Goal: Information Seeking & Learning: Learn about a topic

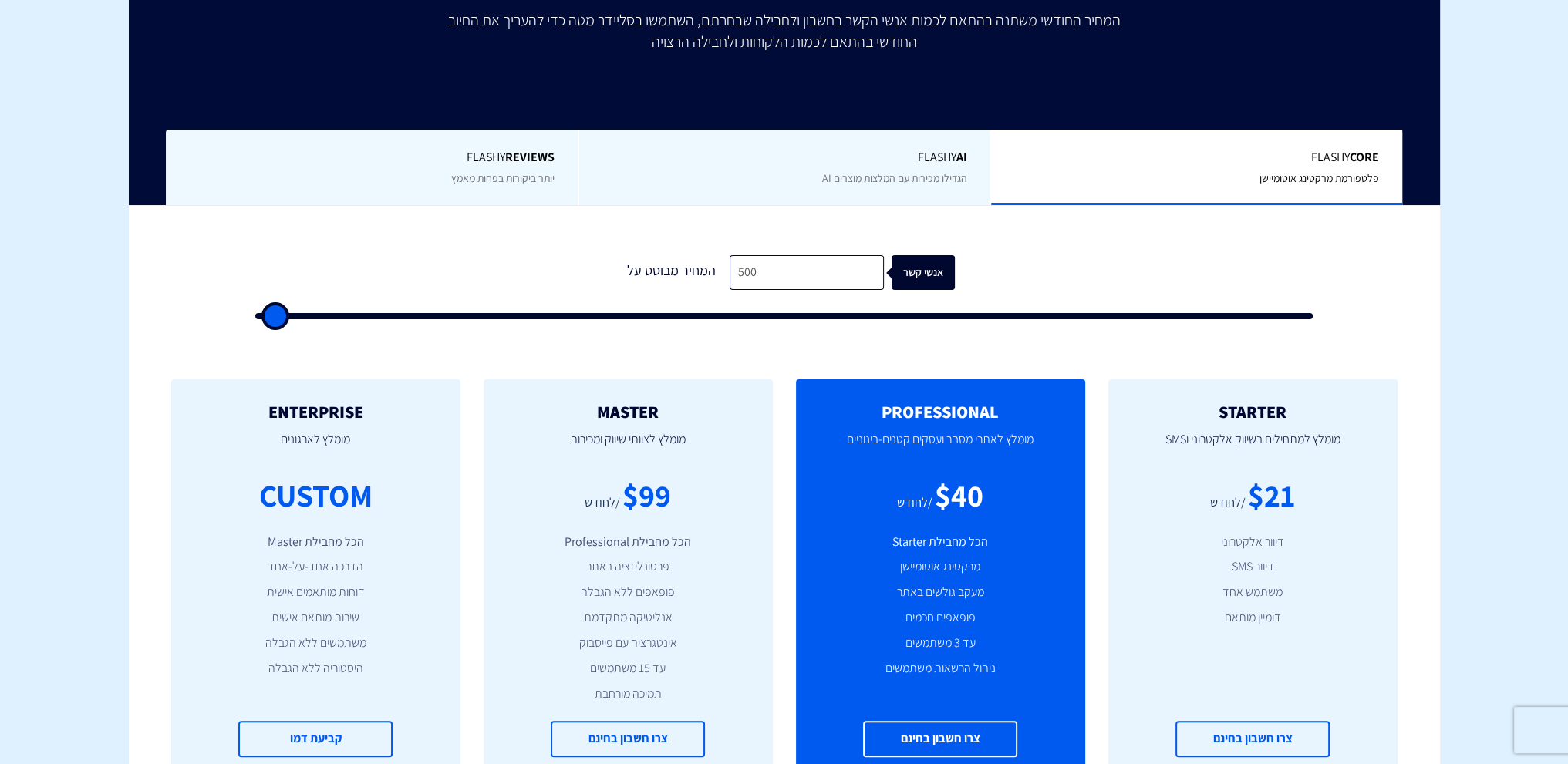
scroll to position [463, 0]
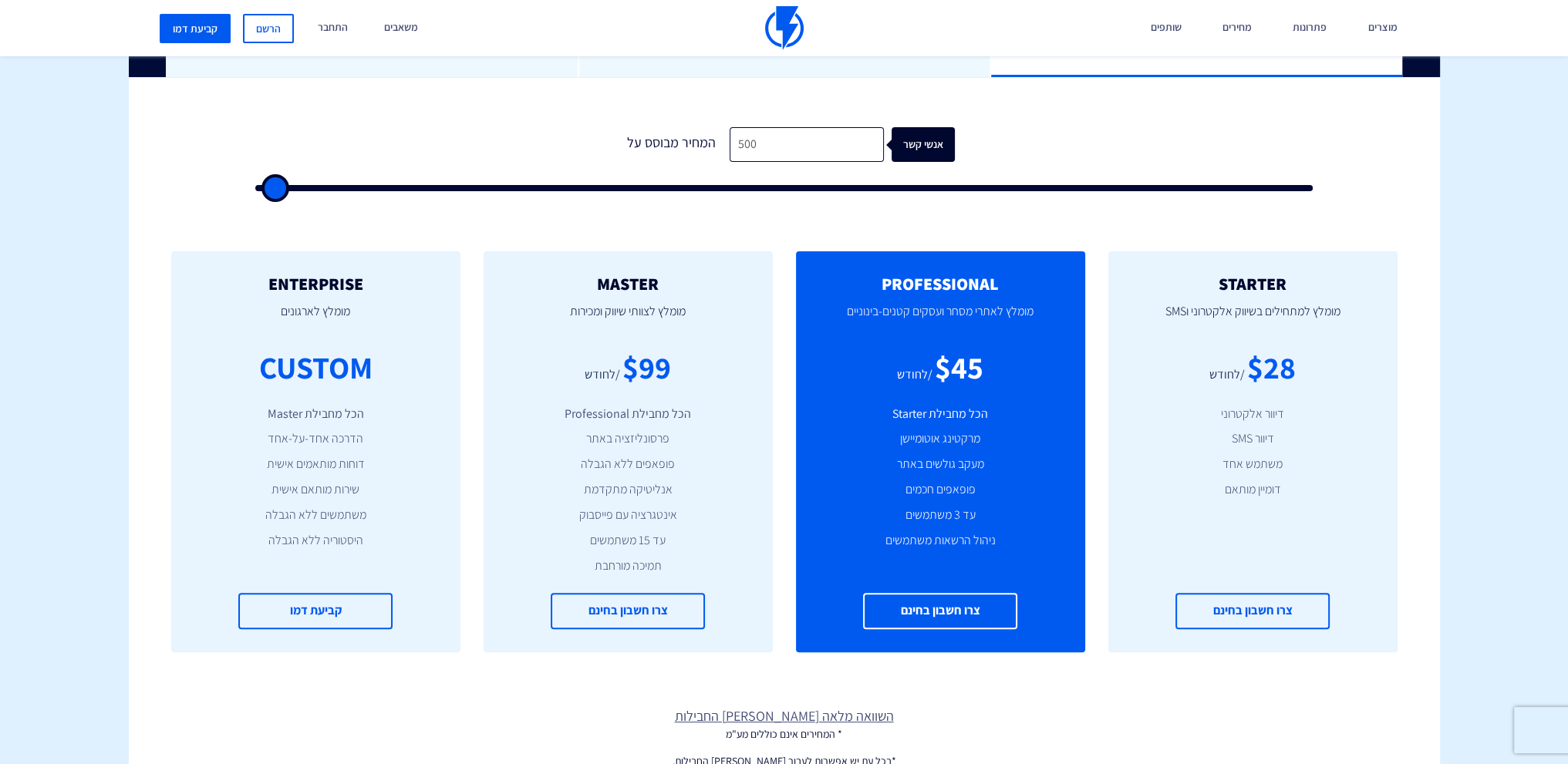
type input "1,500"
type input "1500"
type input "2,000"
type input "2000"
type input "2,500"
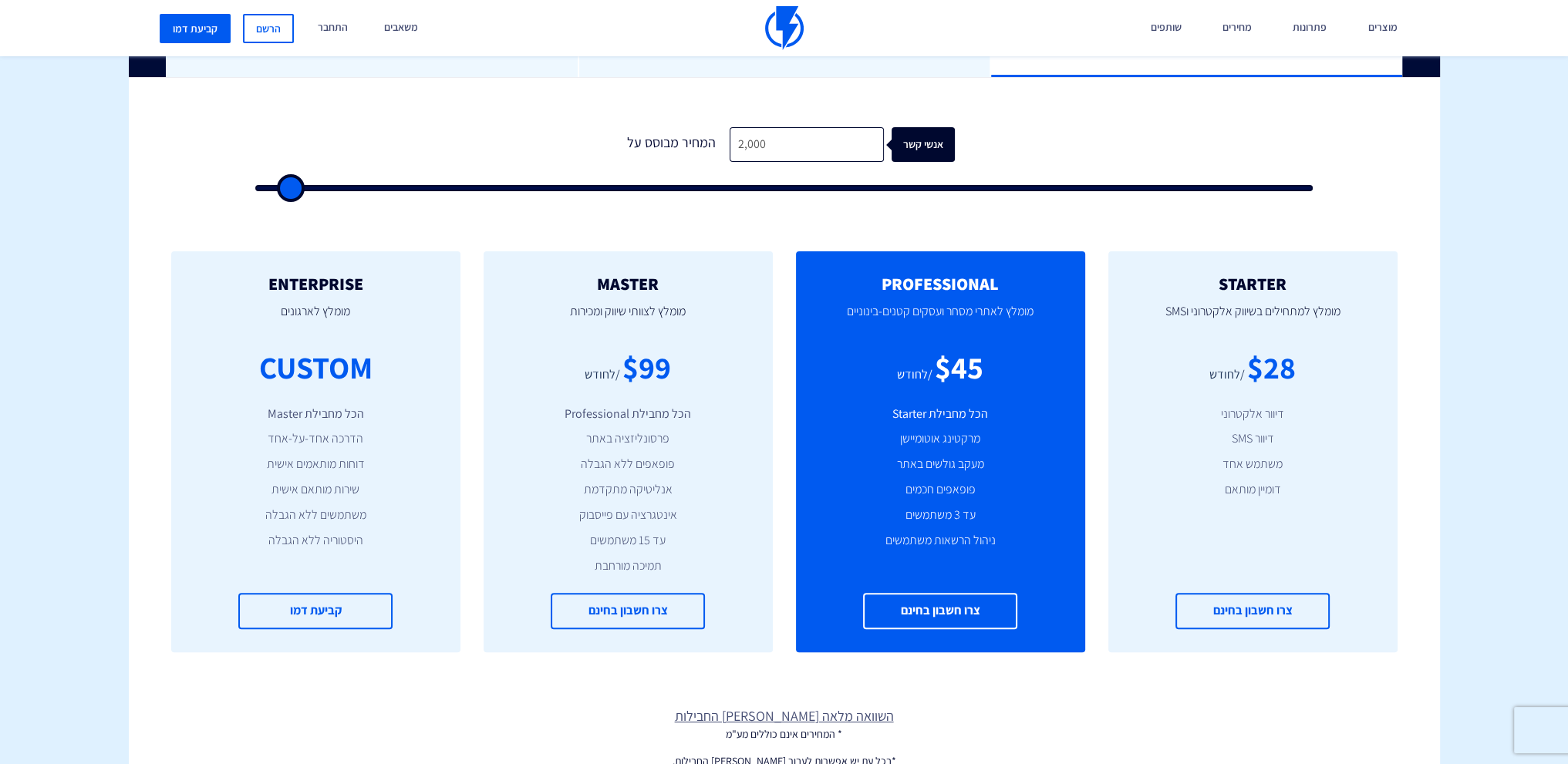
type input "2500"
type input "3,000"
type input "3000"
type input "3,500"
type input "3500"
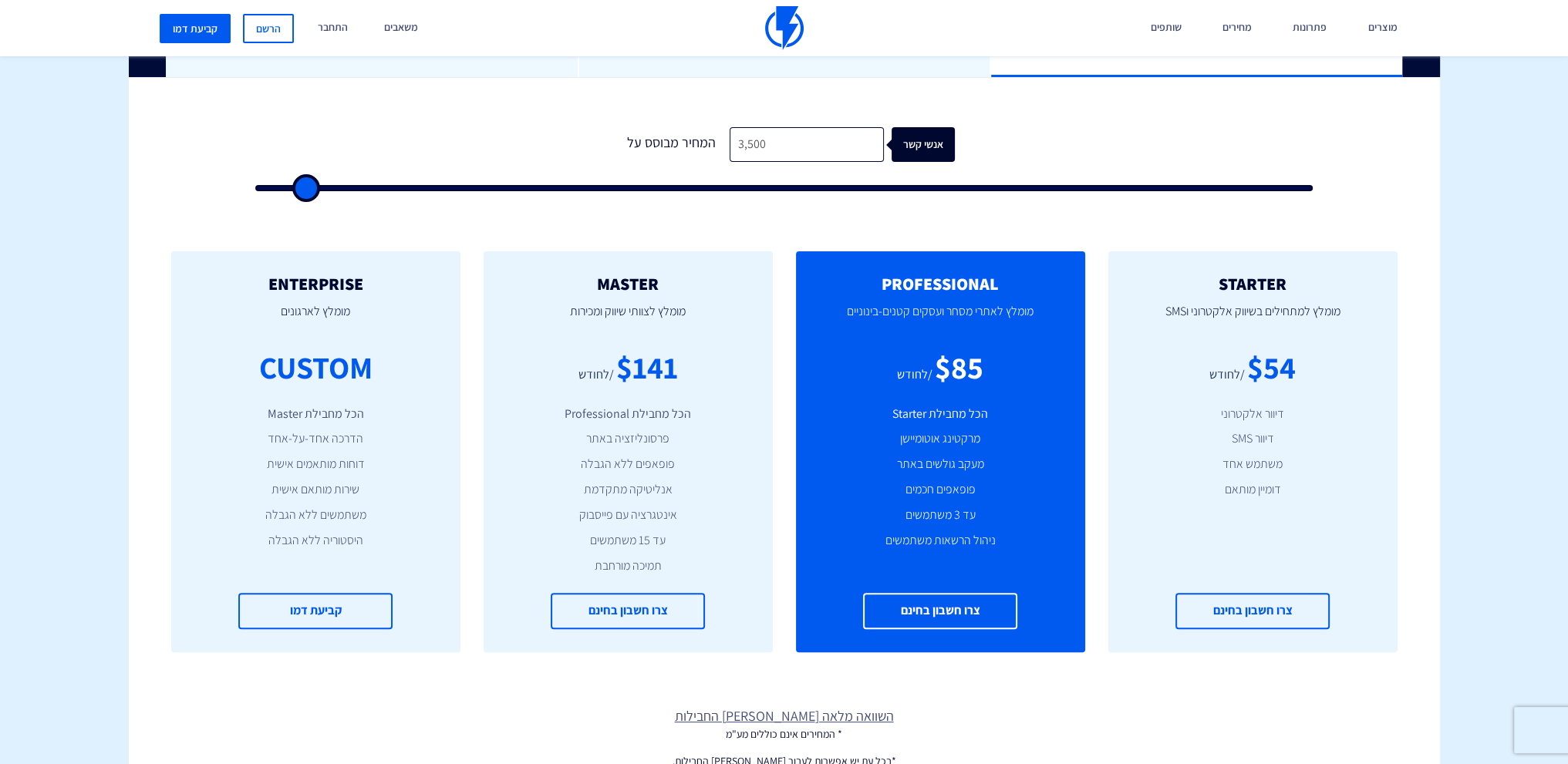
type input "4,000"
type input "4000"
type input "4,500"
type input "4500"
type input "5,000"
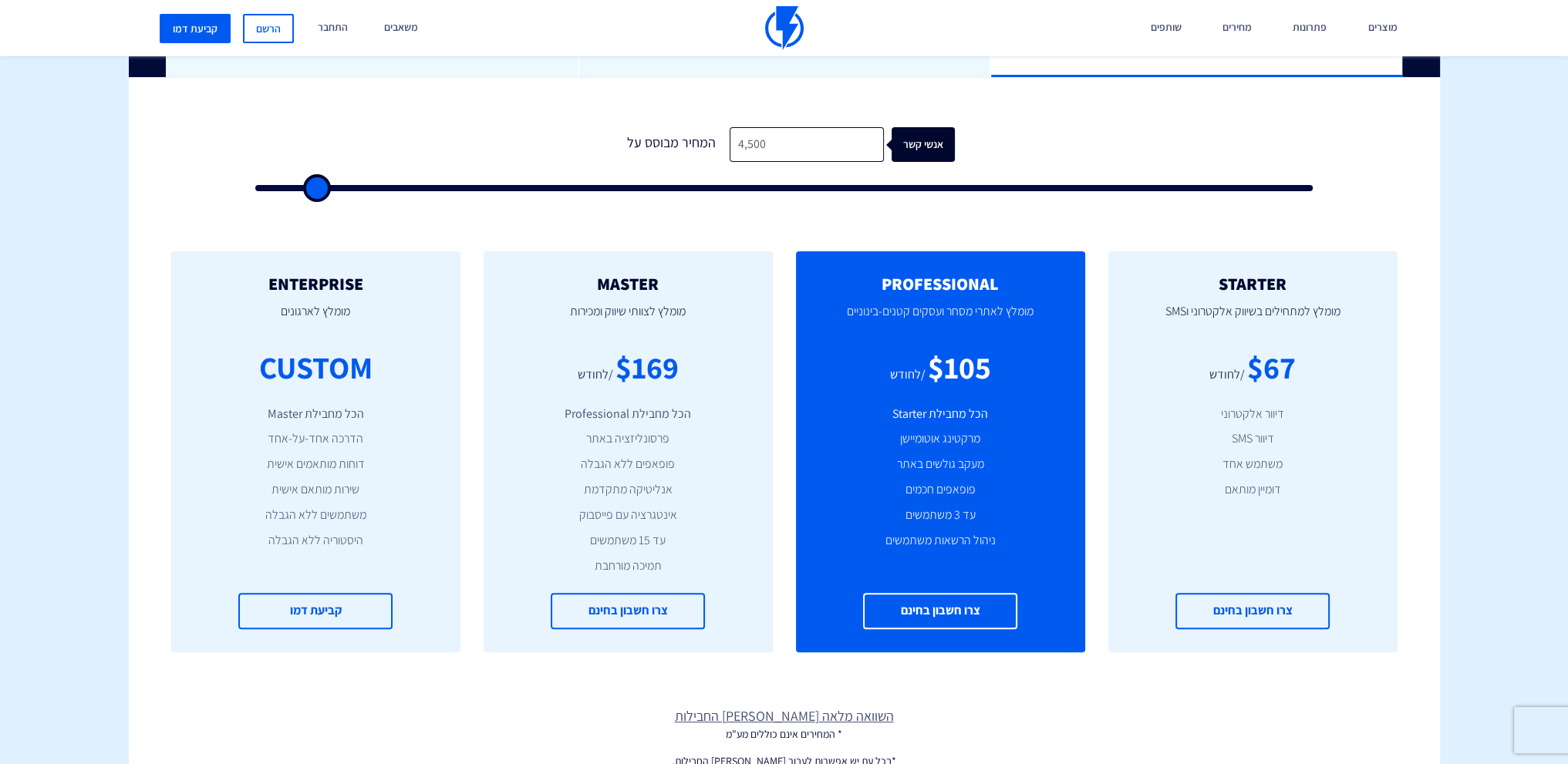
type input "5000"
type input "5,500"
type input "5500"
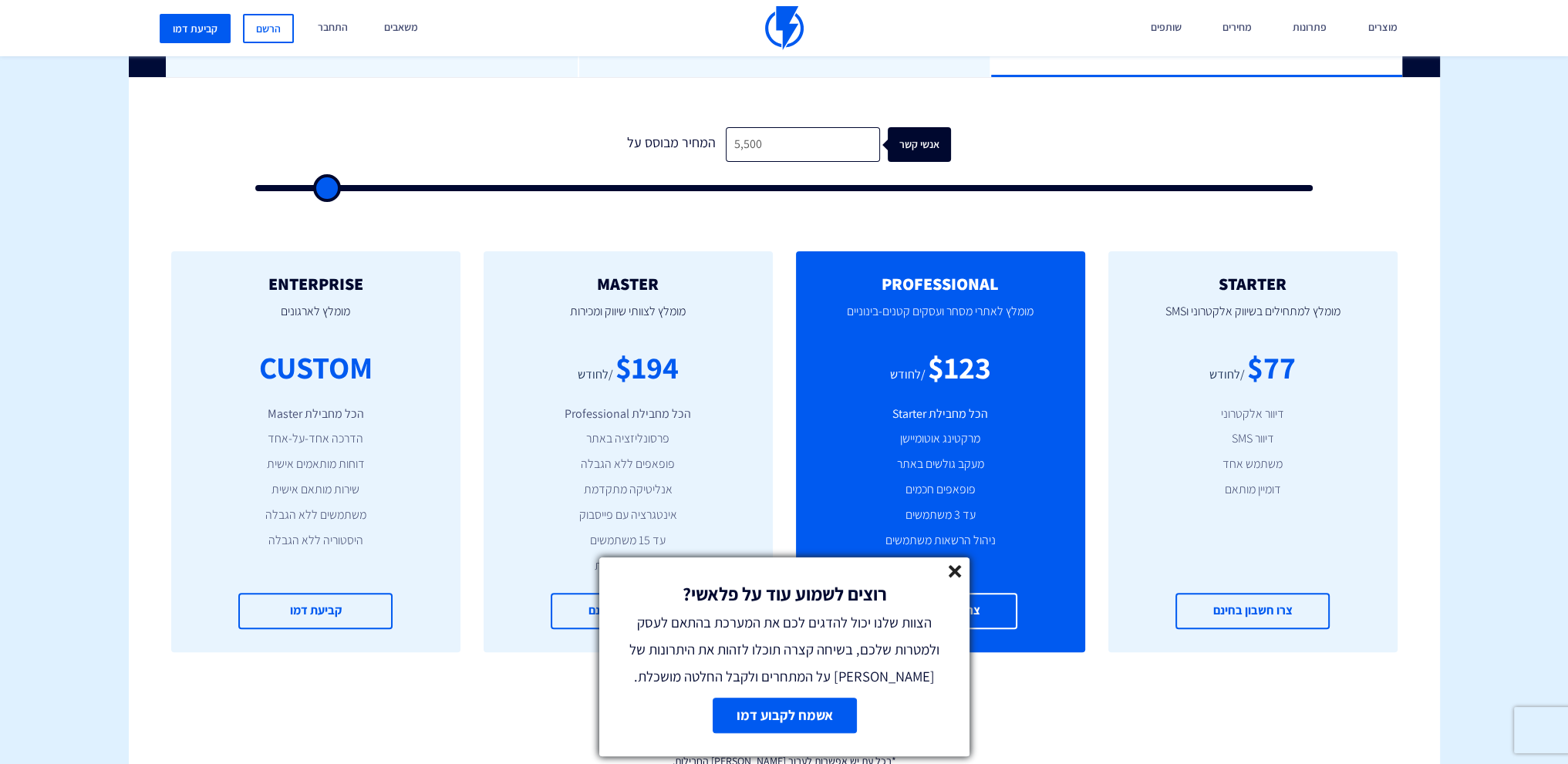
type input "5,000"
type input "5000"
type input "4,500"
type input "4500"
type input "5,000"
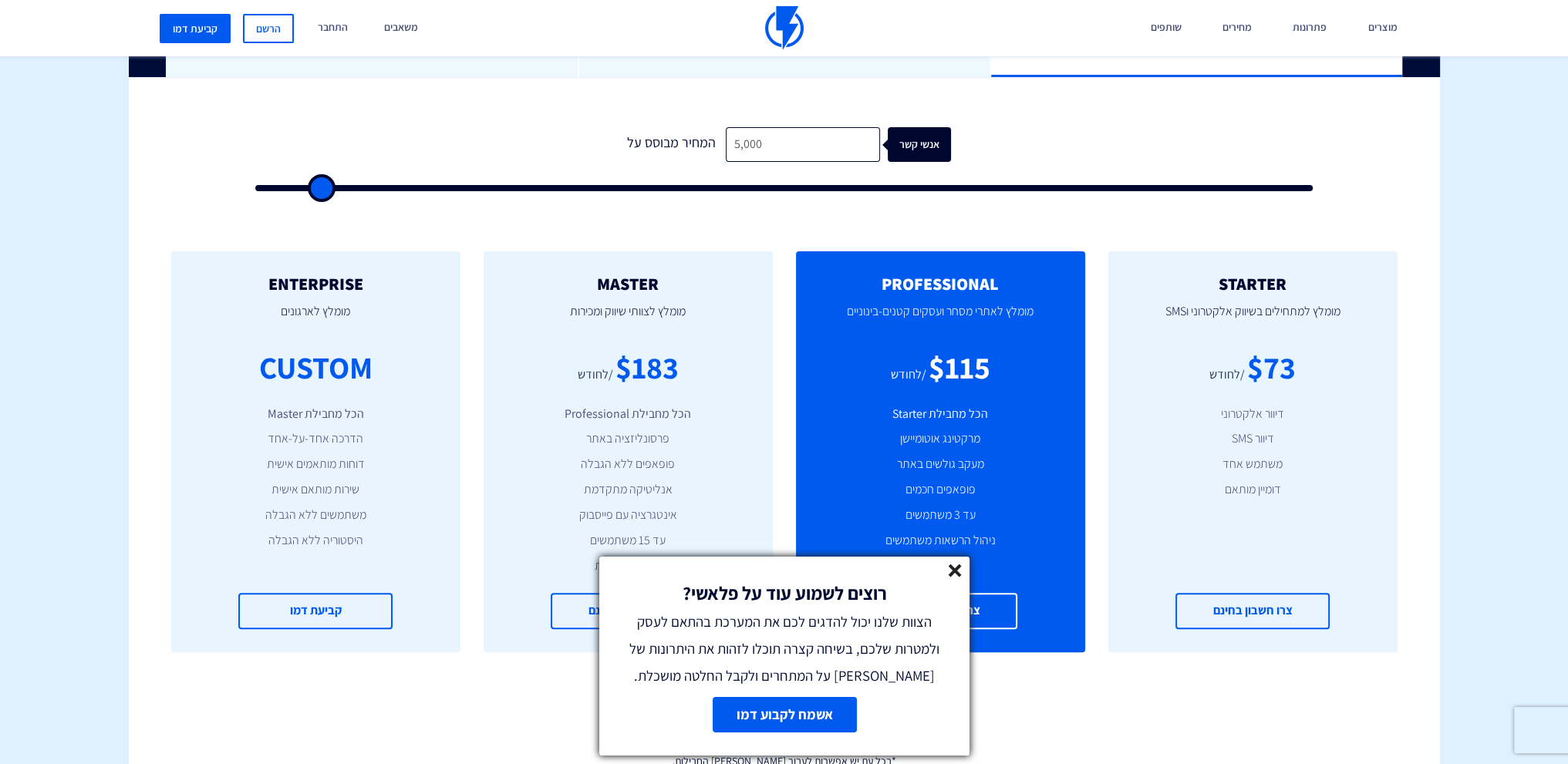
drag, startPoint x: 282, startPoint y: 194, endPoint x: 317, endPoint y: 196, distance: 35.1
type input "5000"
click at [317, 191] on input "range" at bounding box center [784, 188] width 1058 height 6
click at [955, 572] on line at bounding box center [955, 570] width 10 height 10
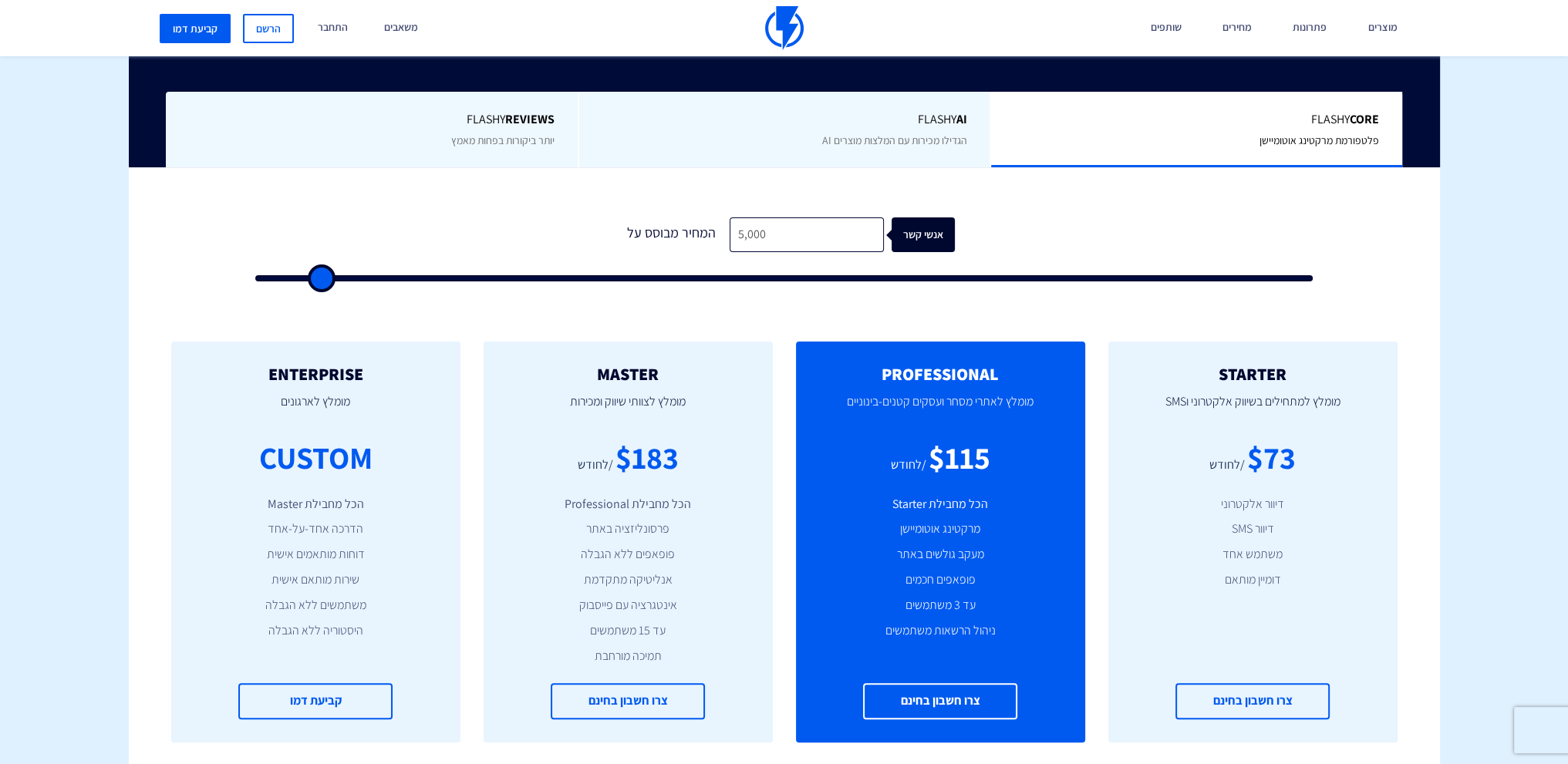
scroll to position [385, 0]
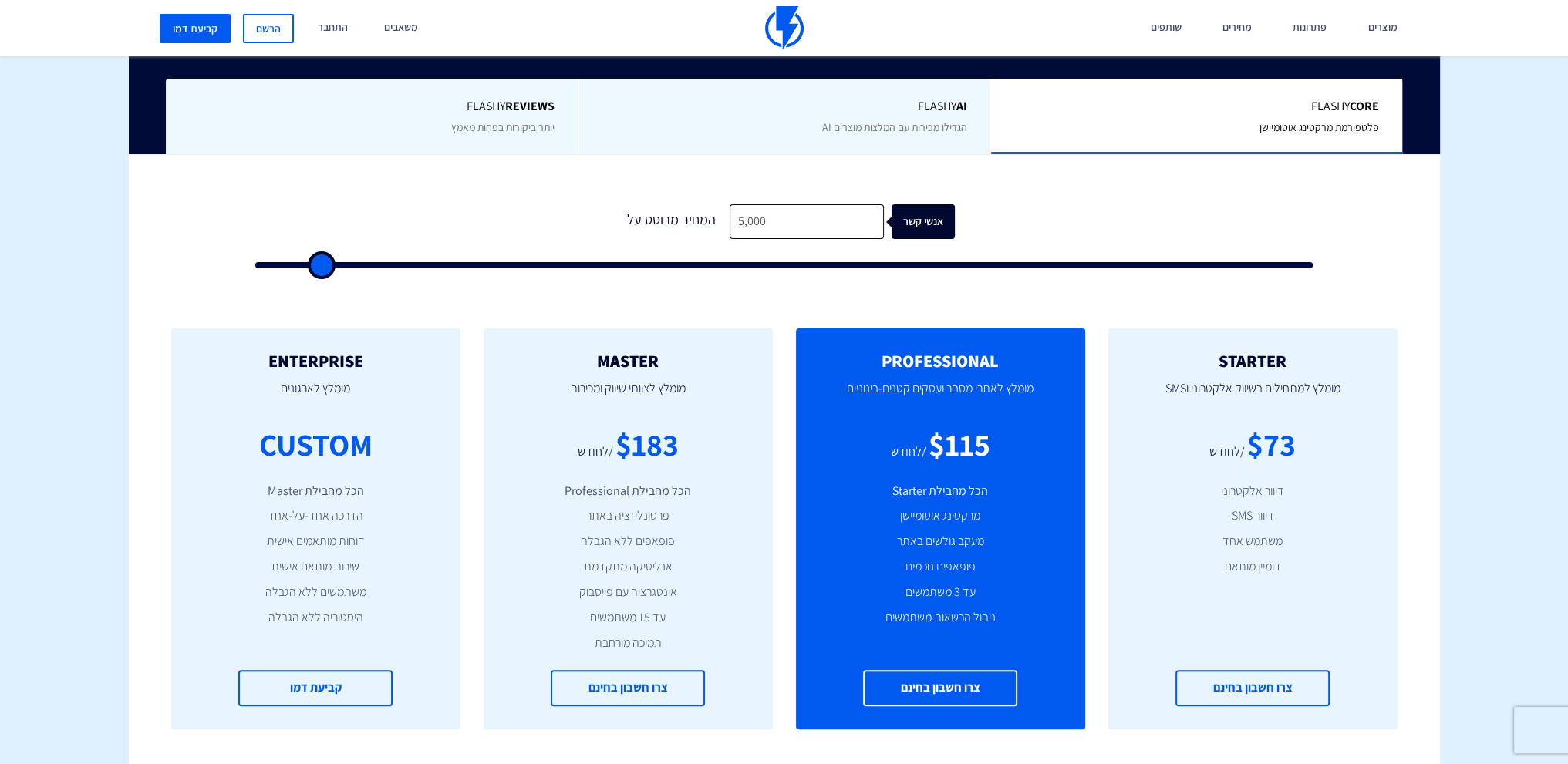
type input "4,000"
type input "4000"
type input "3,500"
type input "3500"
type input "3,000"
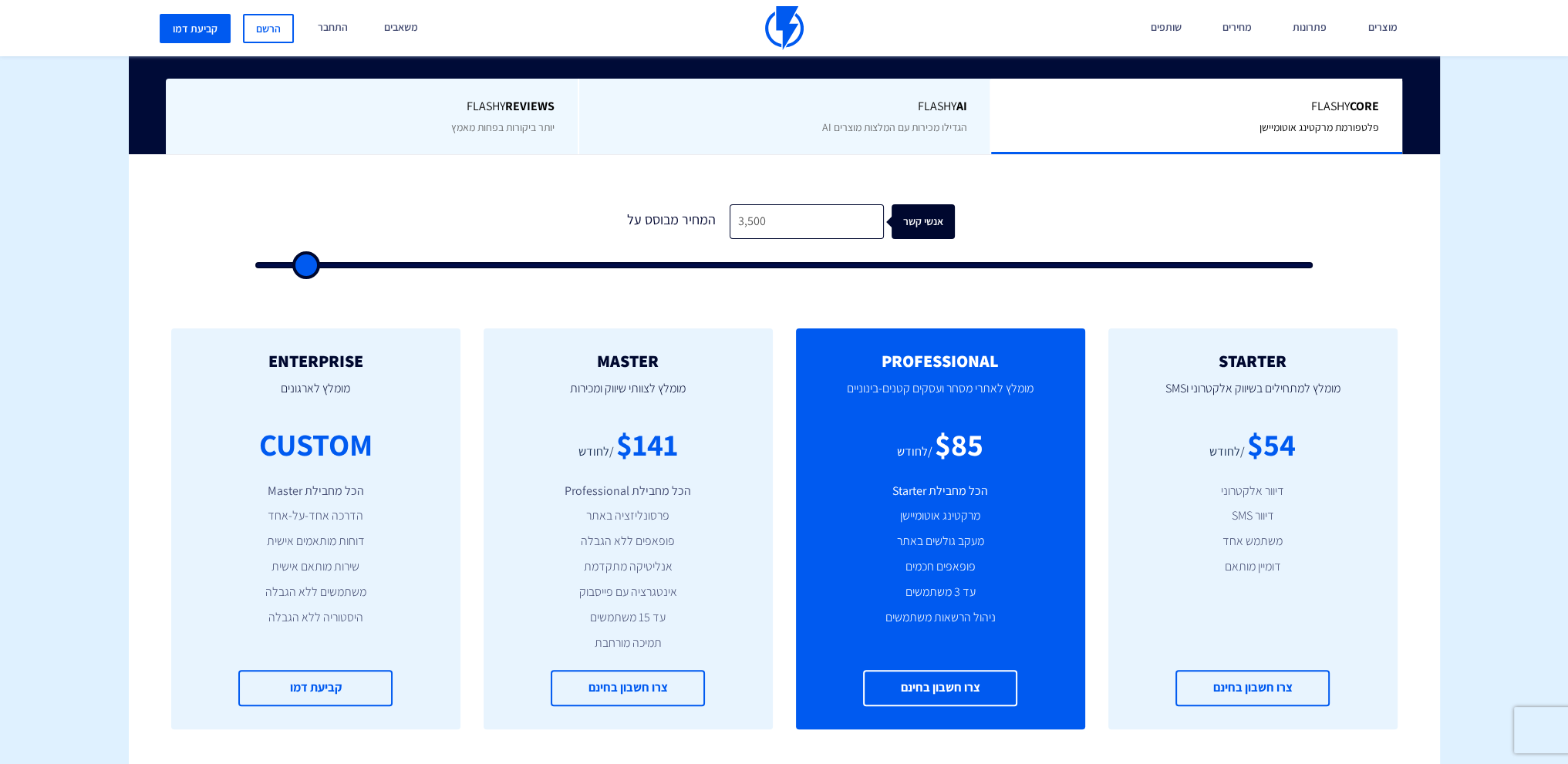
type input "3000"
type input "2,500"
type input "2500"
type input "2,000"
type input "2000"
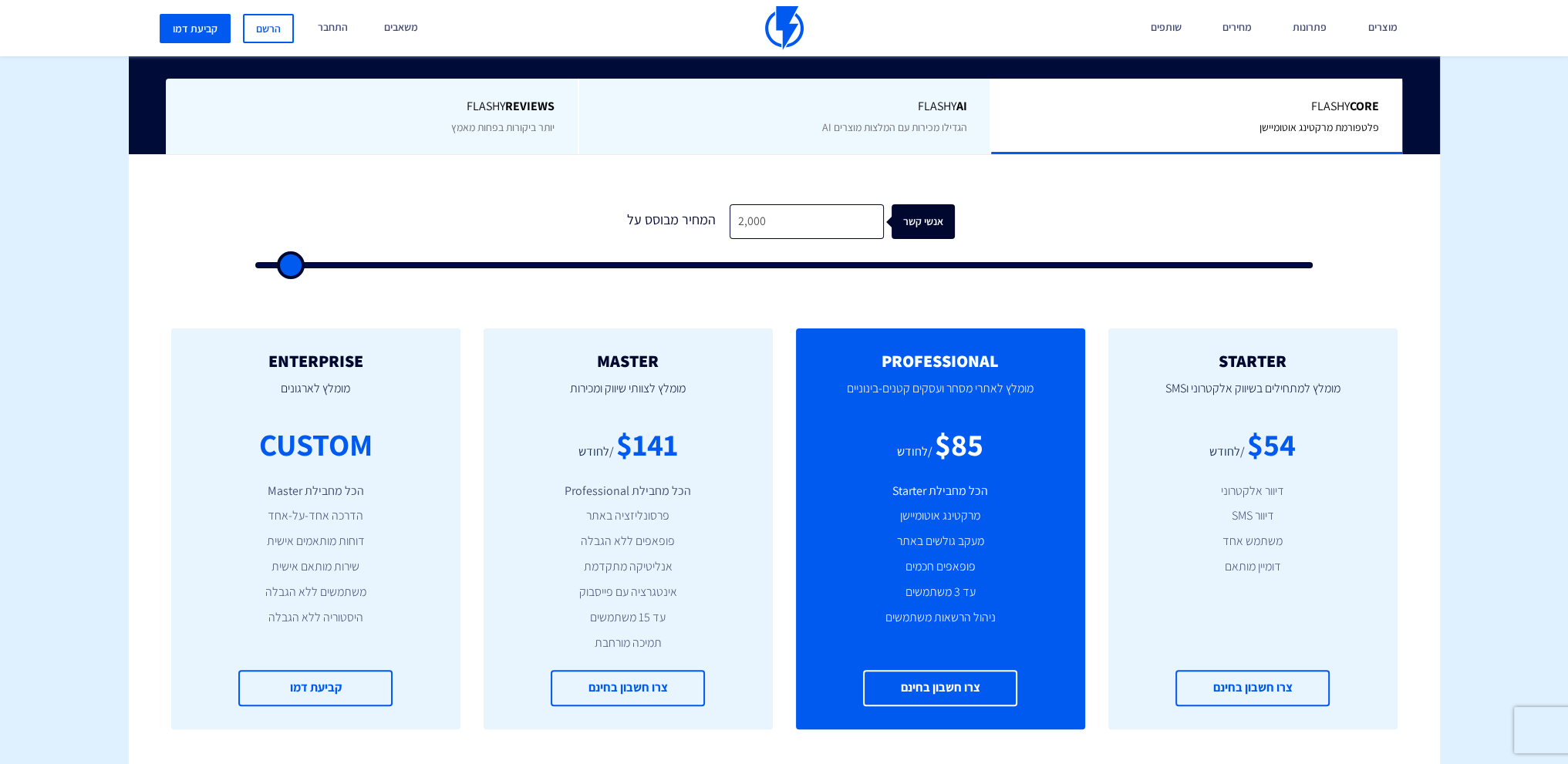
type input "1,500"
type input "1500"
type input "1,000"
type input "1000"
type input "500"
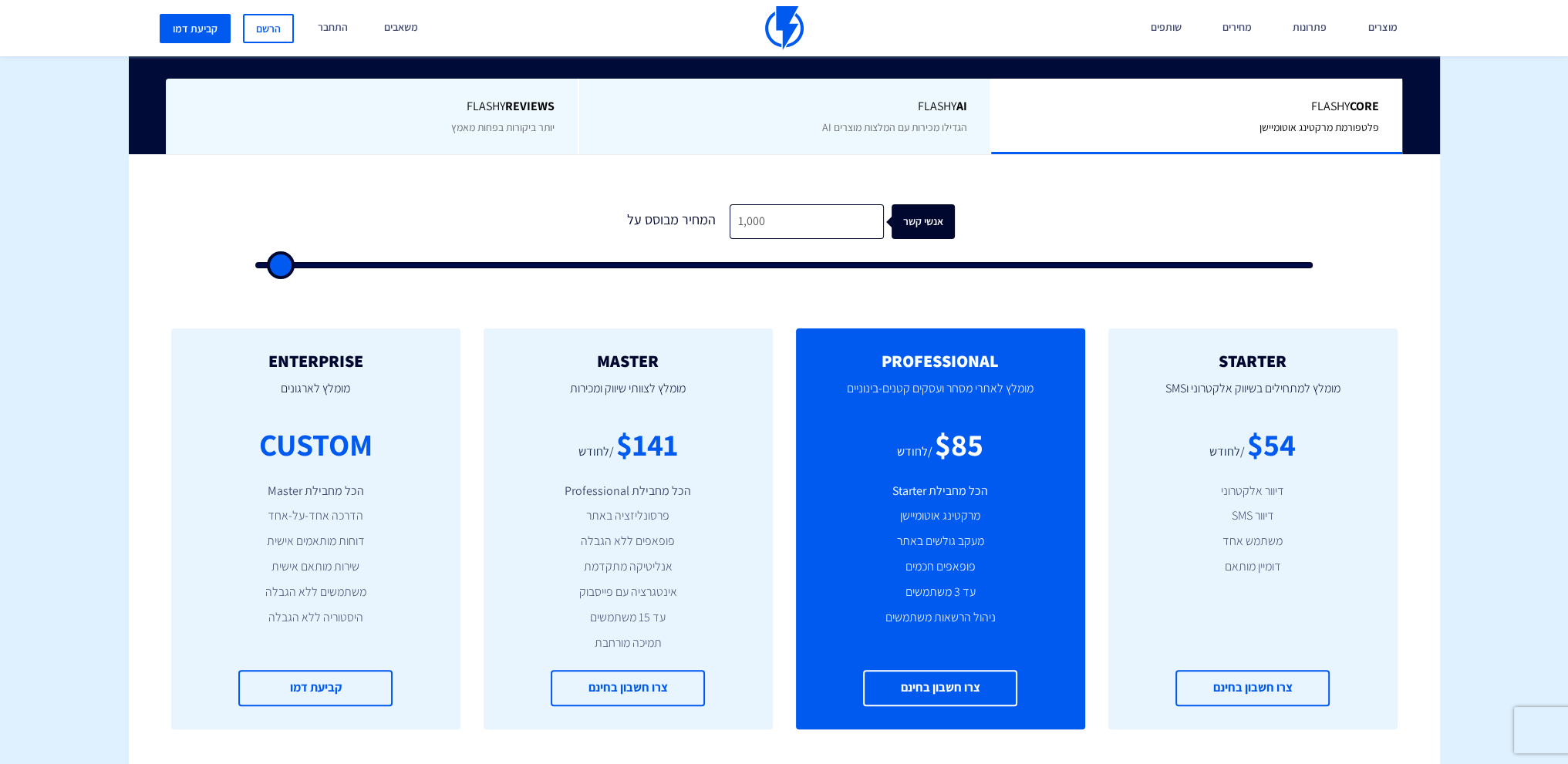
type input "500"
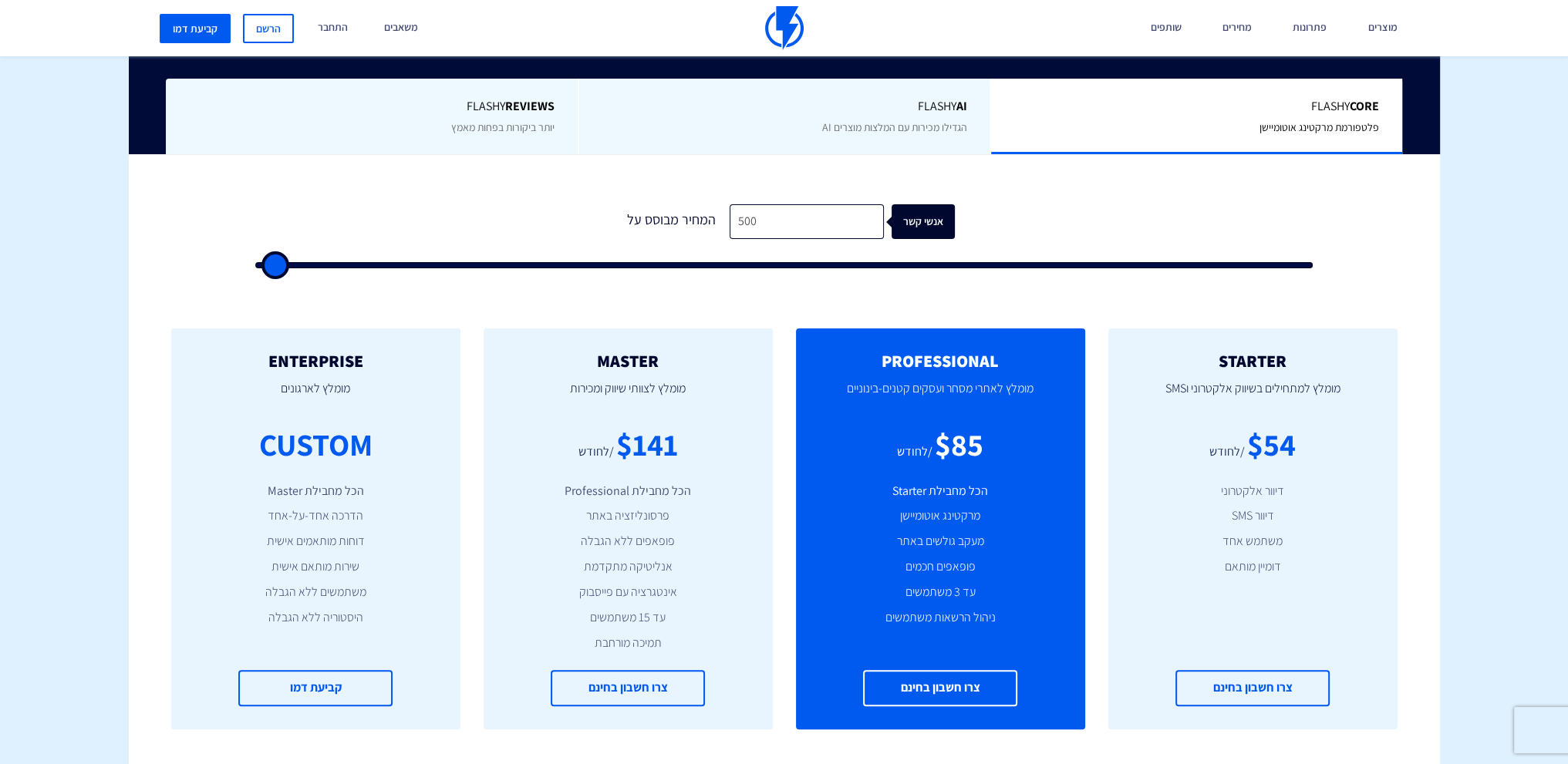
type input "500"
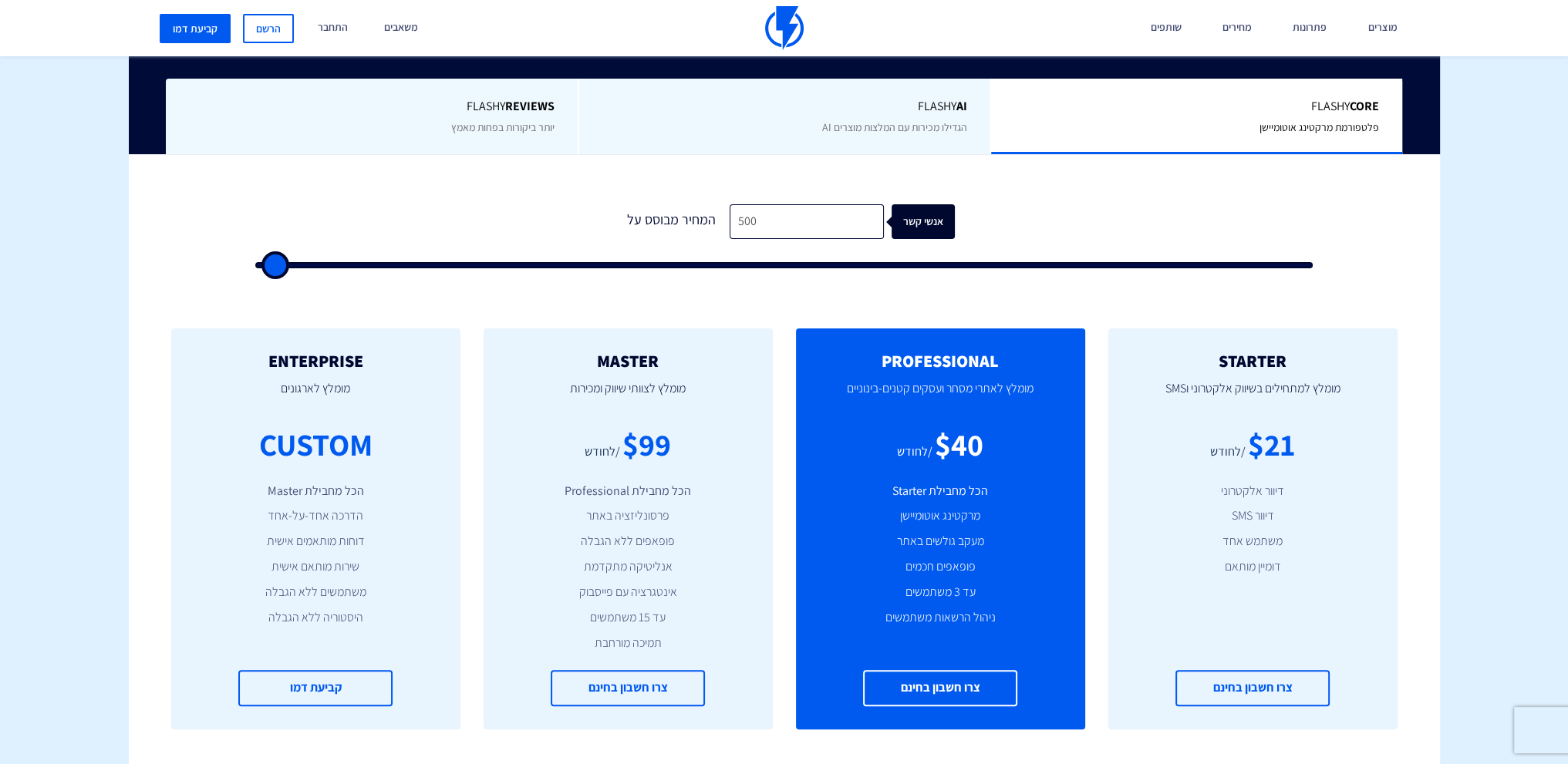
type input "500"
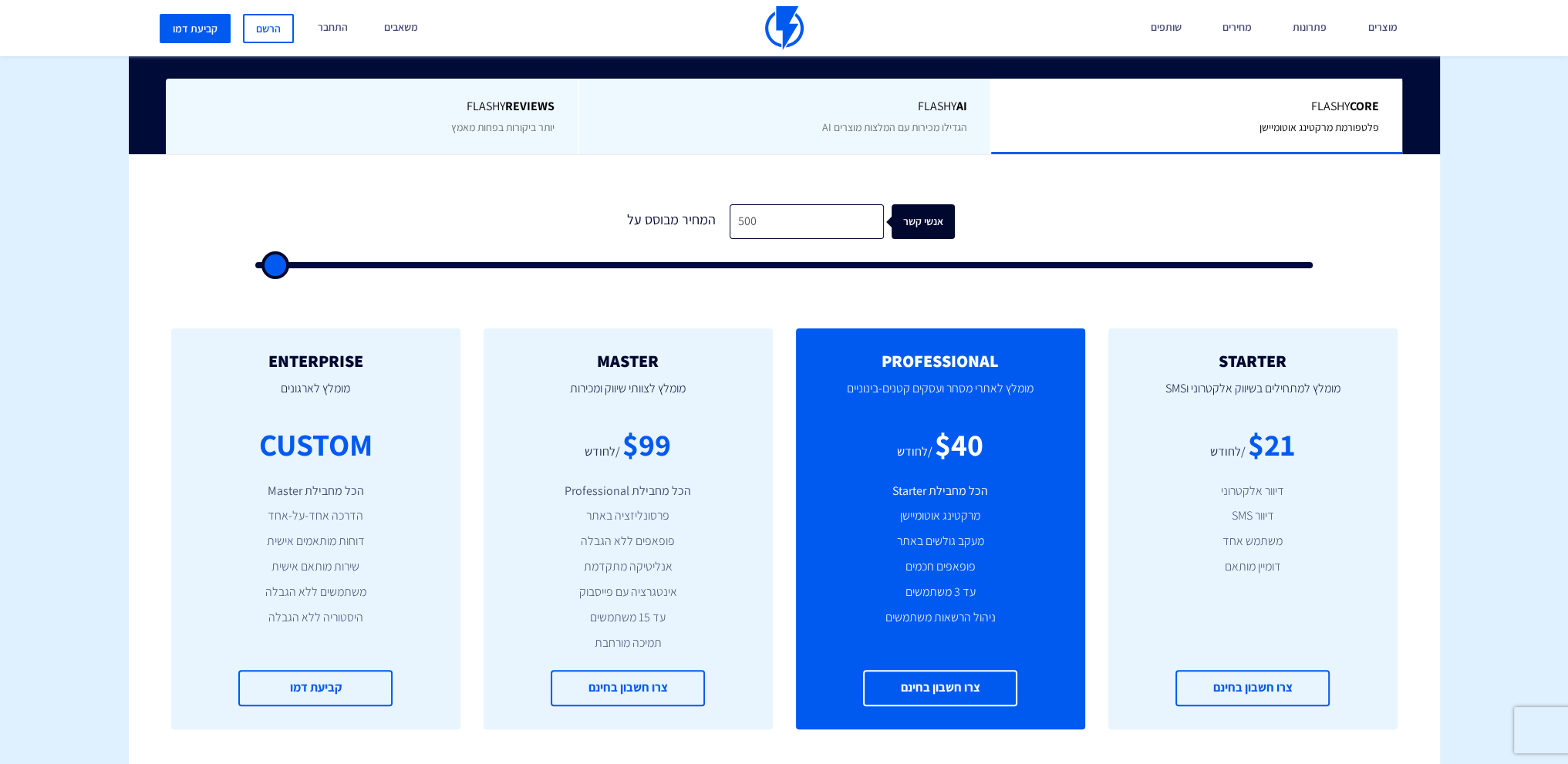
type input "500"
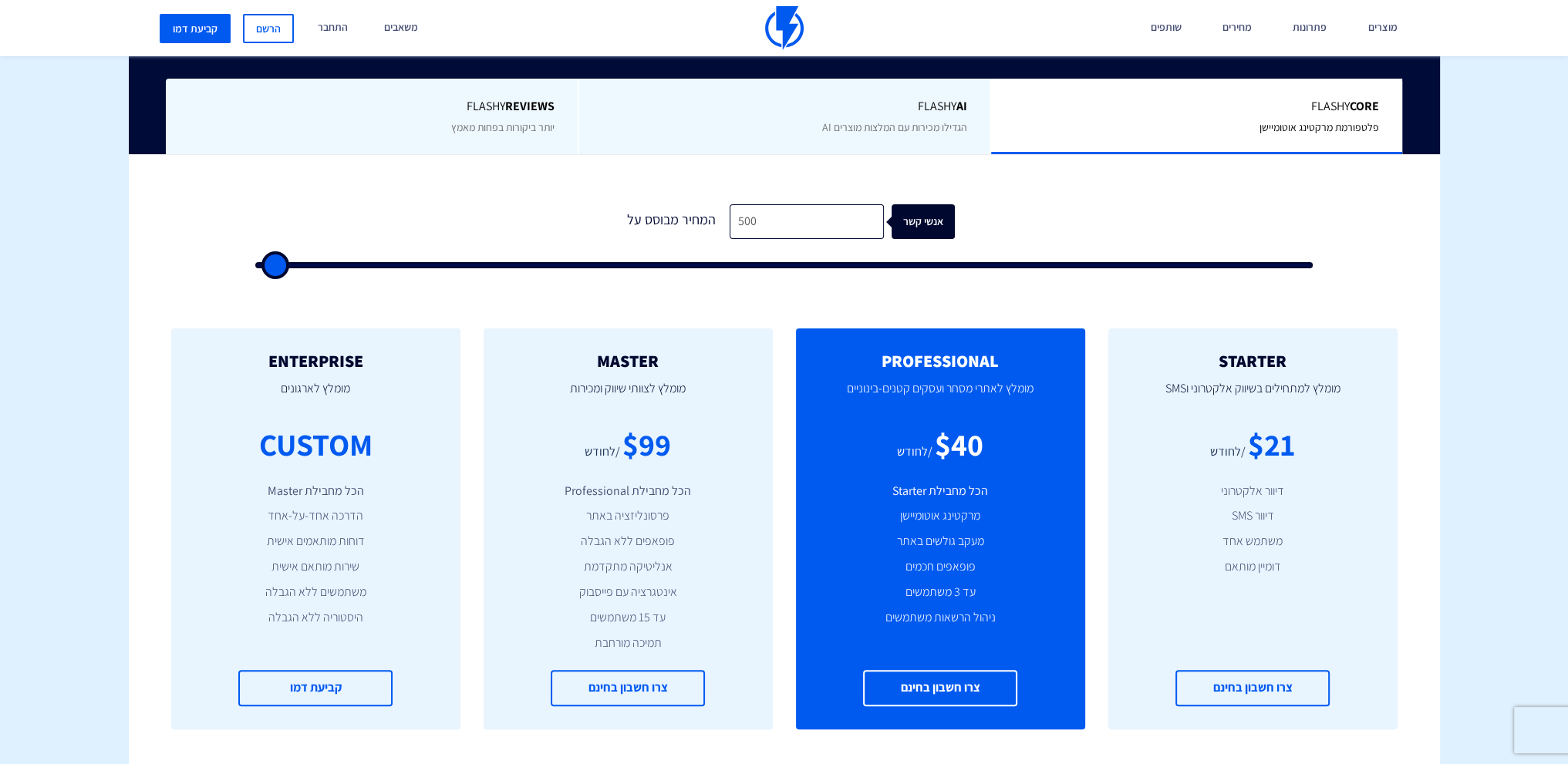
drag, startPoint x: 317, startPoint y: 269, endPoint x: 255, endPoint y: 267, distance: 62.0
type input "500"
click at [256, 267] on input "range" at bounding box center [784, 265] width 1058 height 6
type input "1,000"
type input "1000"
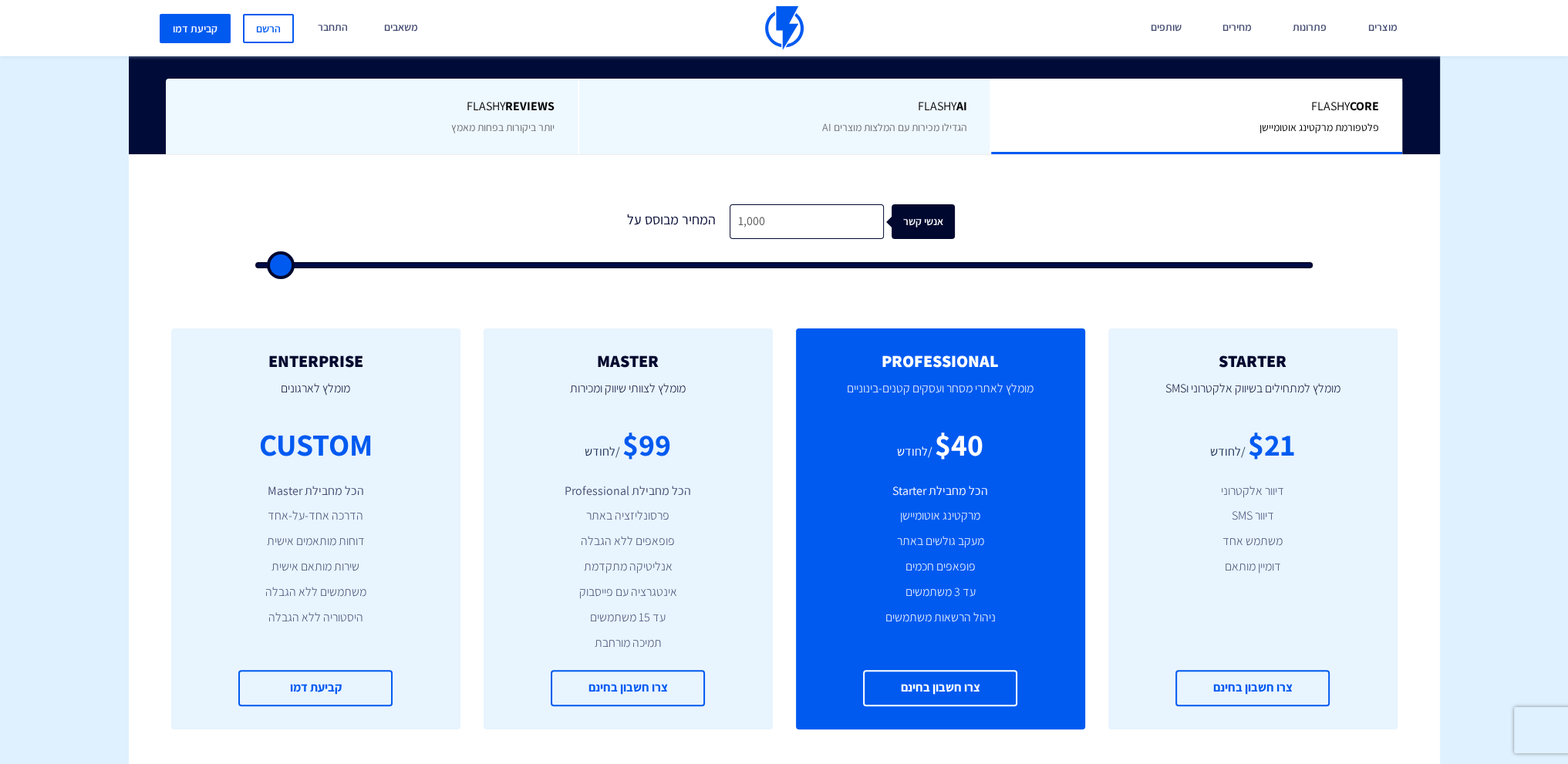
type input "1,500"
type input "1500"
type input "2,000"
type input "2000"
type input "2,500"
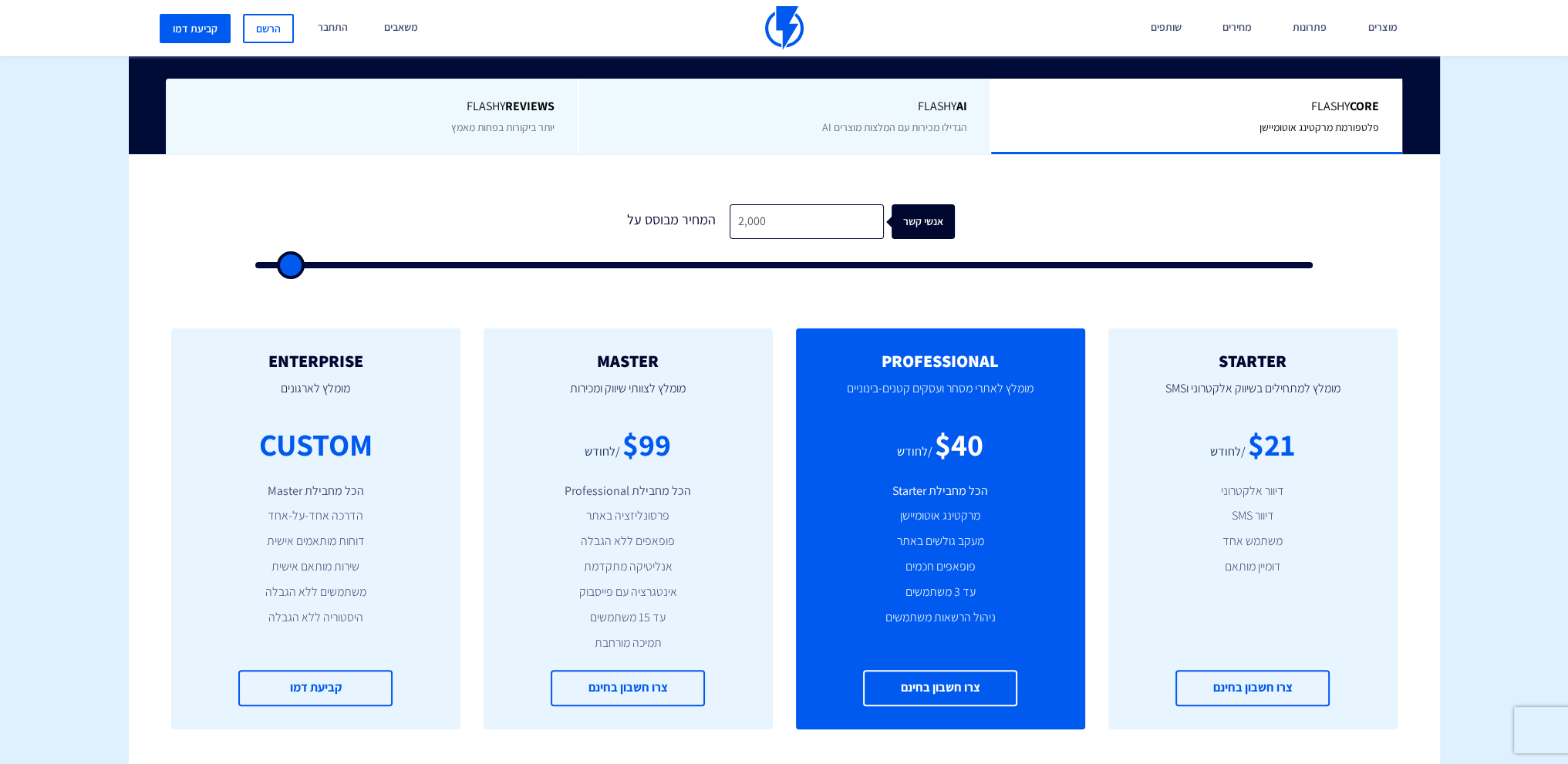
type input "2500"
type input "3,000"
type input "3000"
type input "3,500"
type input "3500"
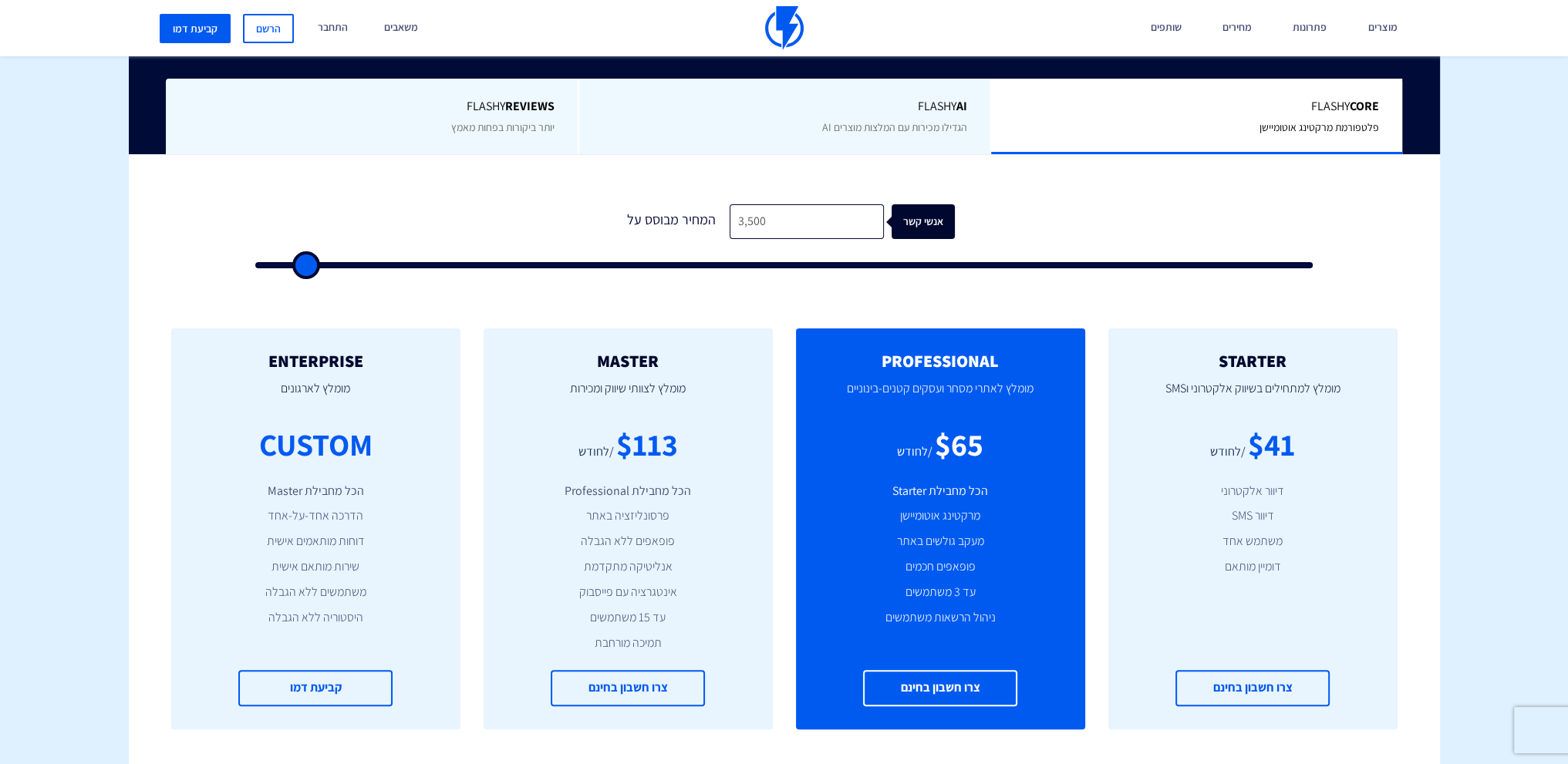
type input "4,000"
type input "4000"
type input "4,500"
type input "4500"
type input "5,000"
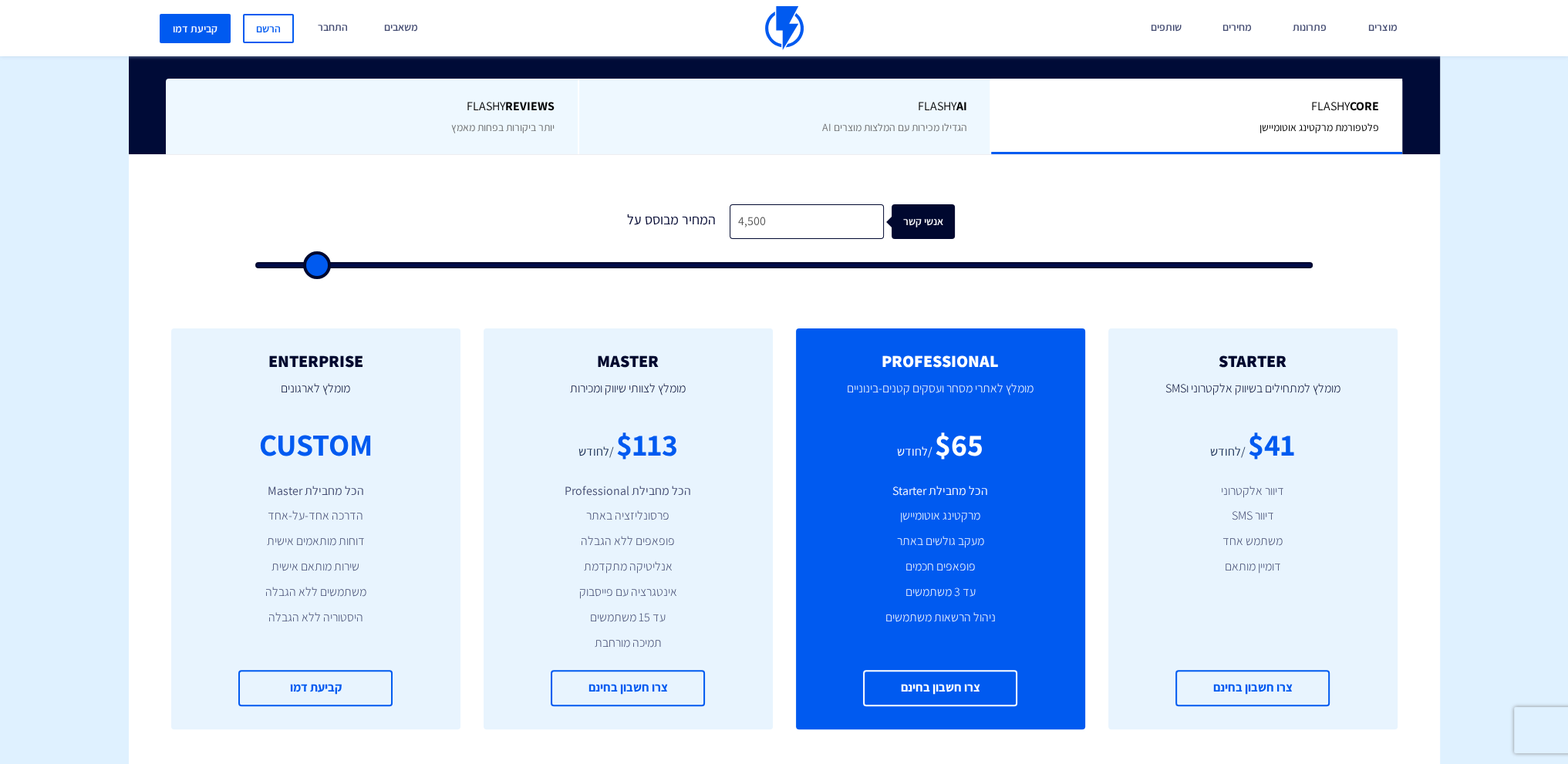
type input "5000"
type input "5,500"
type input "5500"
type input "6,000"
type input "6000"
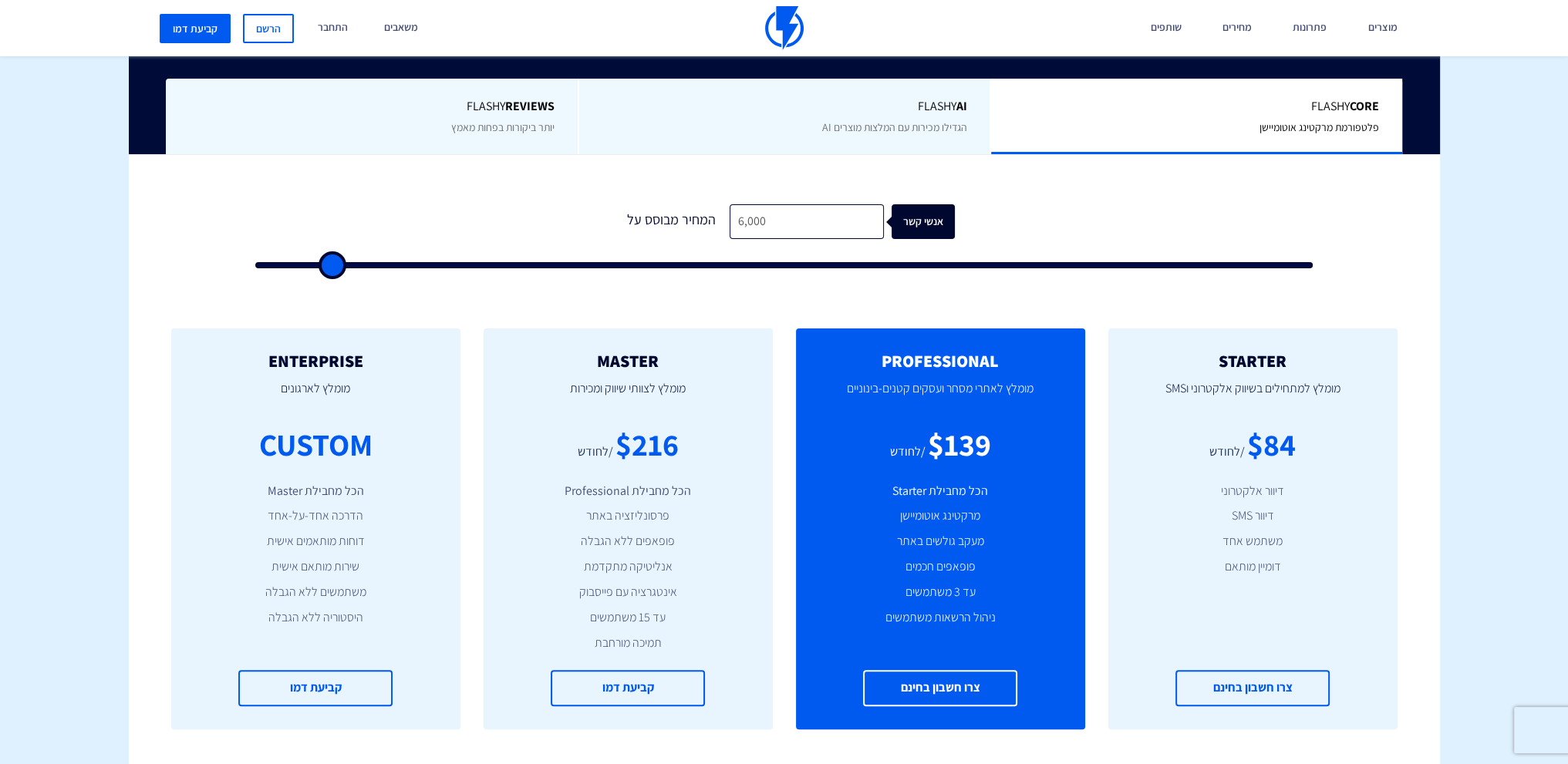
type input "6,500"
type input "6500"
type input "6,000"
type input "6000"
type input "5,500"
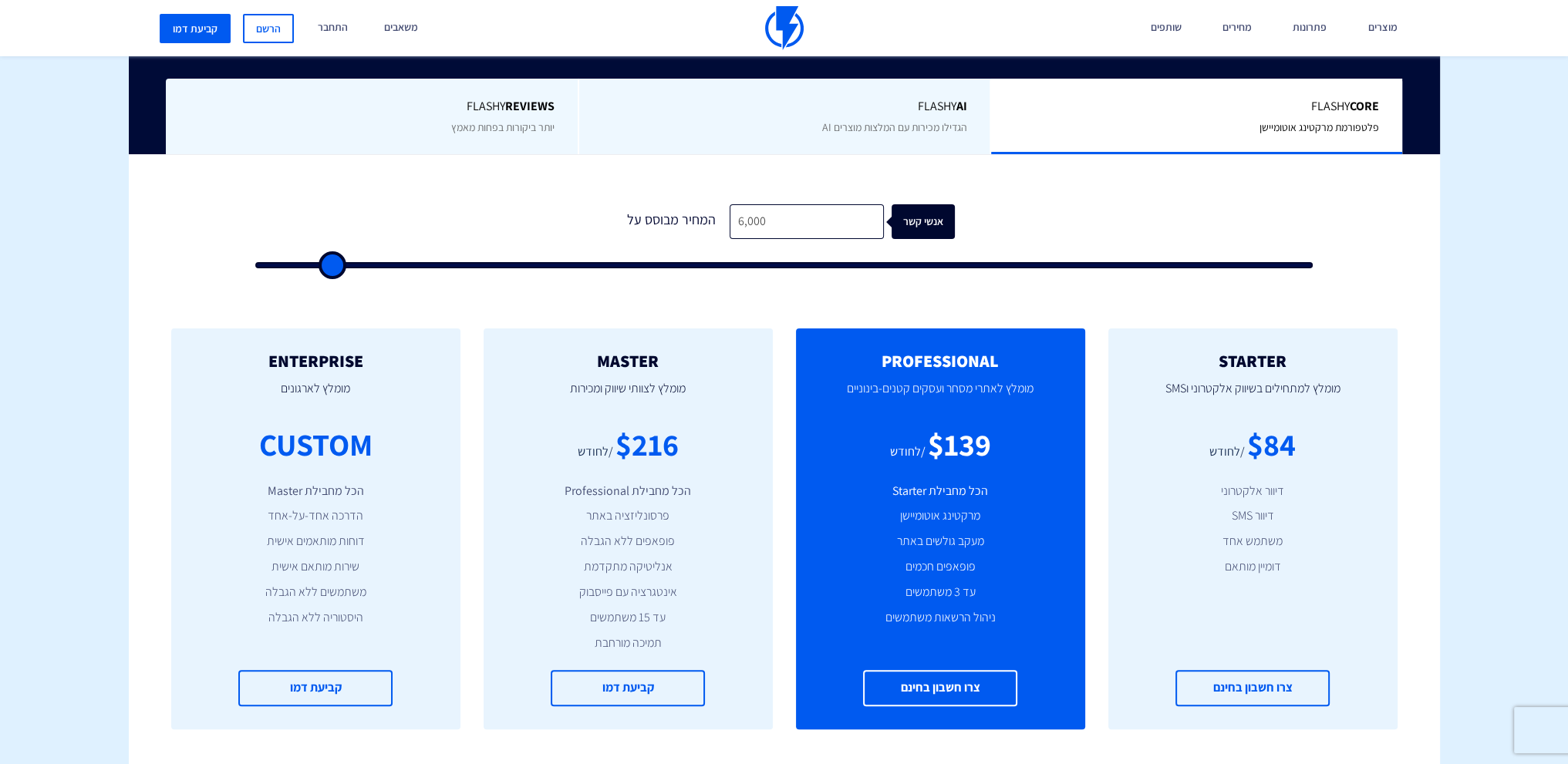
type input "5500"
type input "5,000"
drag, startPoint x: 279, startPoint y: 261, endPoint x: 323, endPoint y: 258, distance: 44.1
type input "5000"
click at [323, 263] on input "range" at bounding box center [784, 265] width 1058 height 6
